Goal: Task Accomplishment & Management: Manage account settings

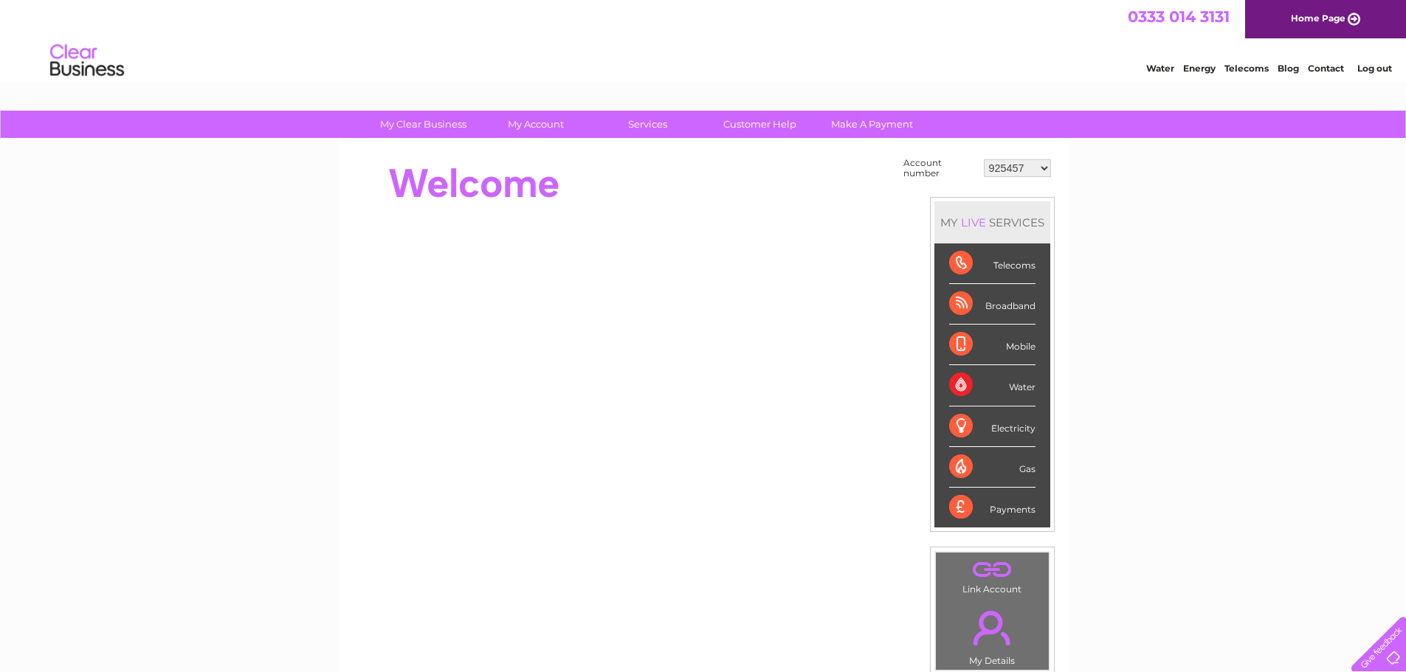
click at [1043, 170] on select "925457 1085821 1100026 1129225 1133979 1148922 1151331 30266220 30273880 303111…" at bounding box center [1016, 168] width 67 height 18
click at [782, 197] on div at bounding box center [620, 183] width 537 height 59
click at [981, 568] on link "." at bounding box center [992, 569] width 106 height 26
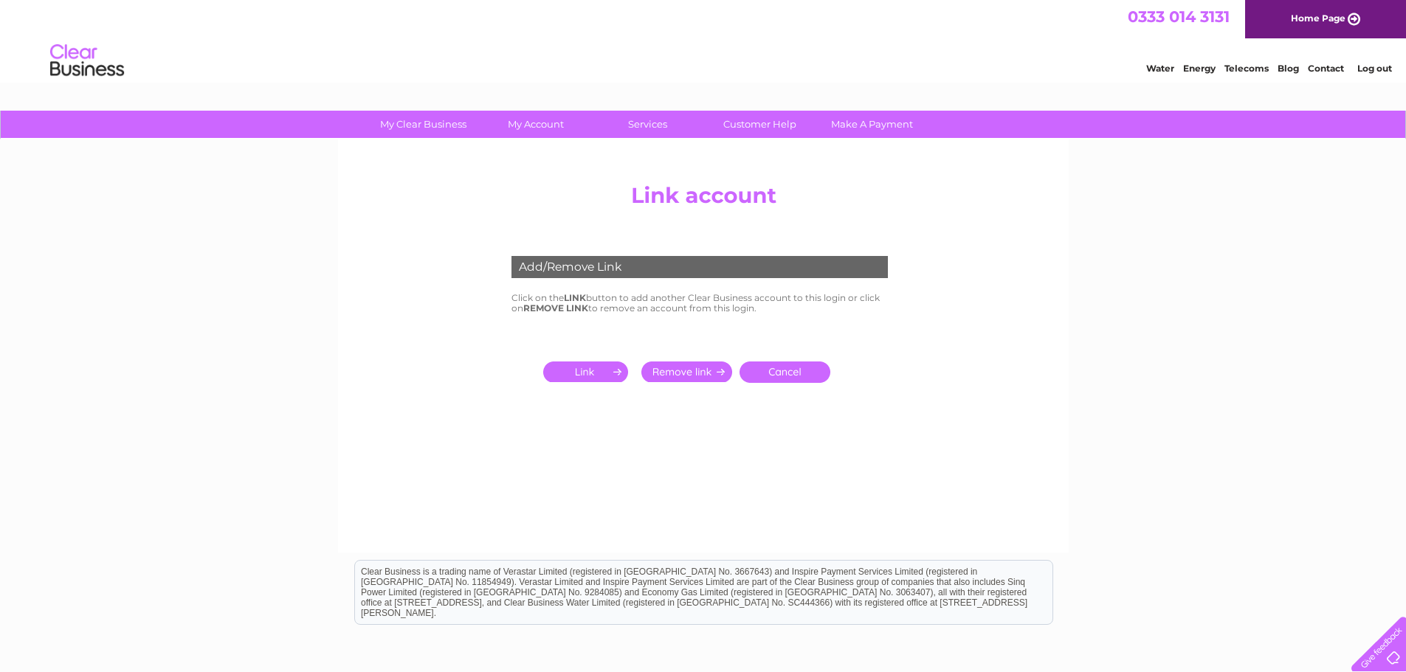
click at [575, 370] on input "submit" at bounding box center [588, 372] width 91 height 21
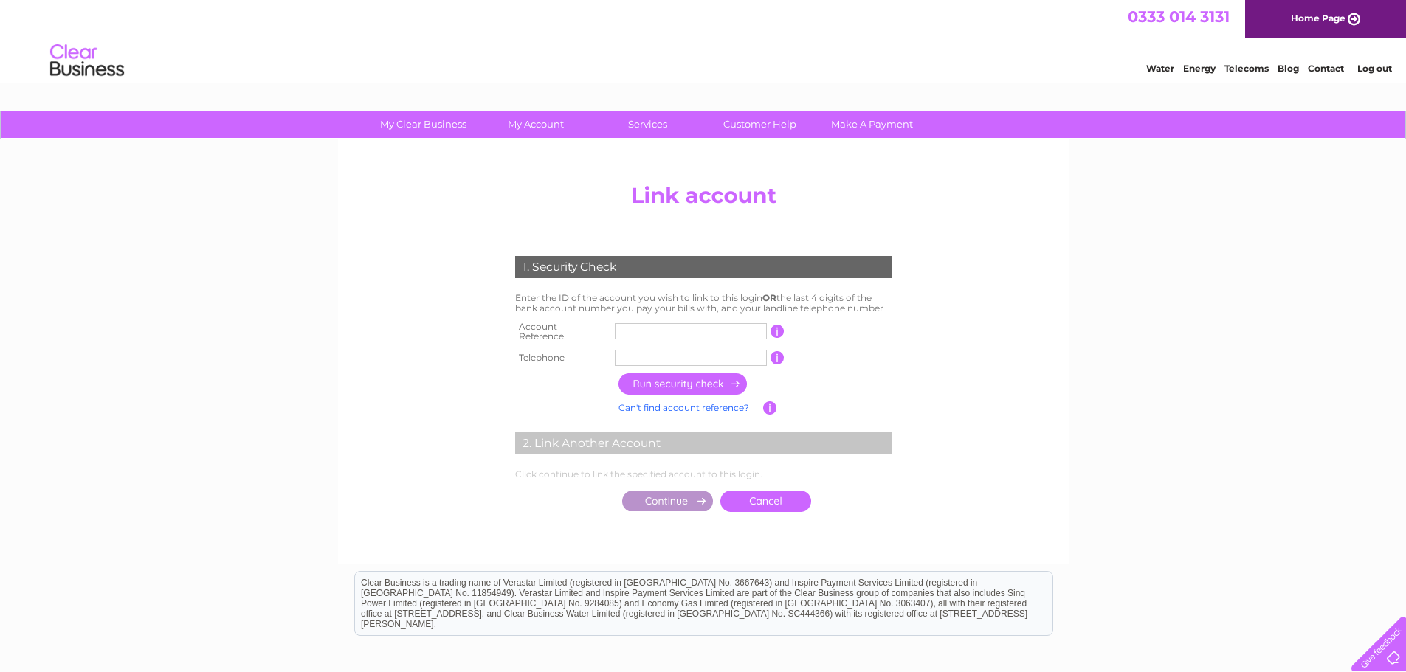
click at [624, 328] on input "text" at bounding box center [691, 331] width 152 height 16
